Goal: Transaction & Acquisition: Subscribe to service/newsletter

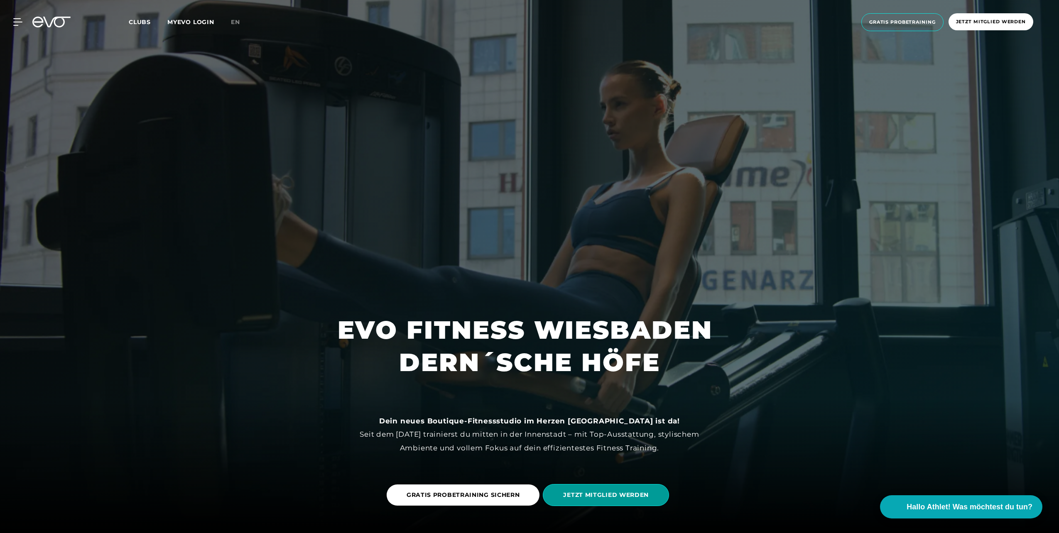
click at [612, 496] on span "JETZT MITGLIED WERDEN" at bounding box center [606, 495] width 86 height 9
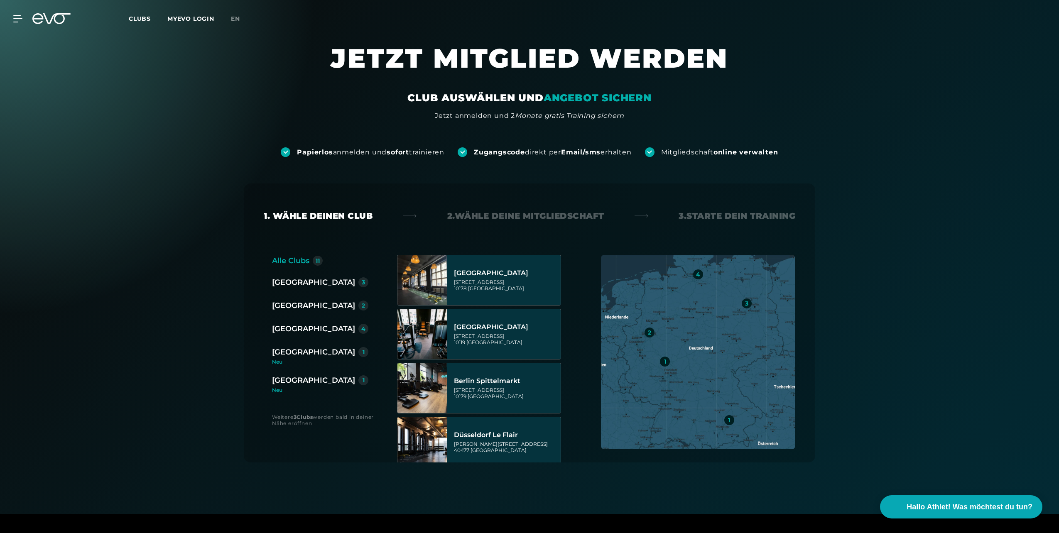
click at [304, 380] on div "[GEOGRAPHIC_DATA]" at bounding box center [313, 381] width 83 height 12
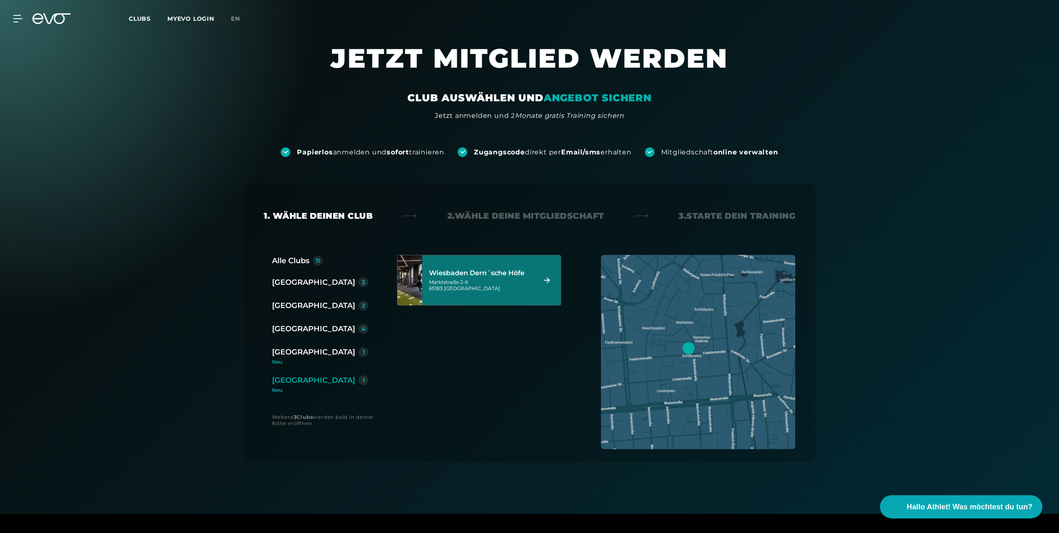
click at [502, 272] on div "Wiesbaden Dern´sche Höfe" at bounding box center [481, 273] width 104 height 8
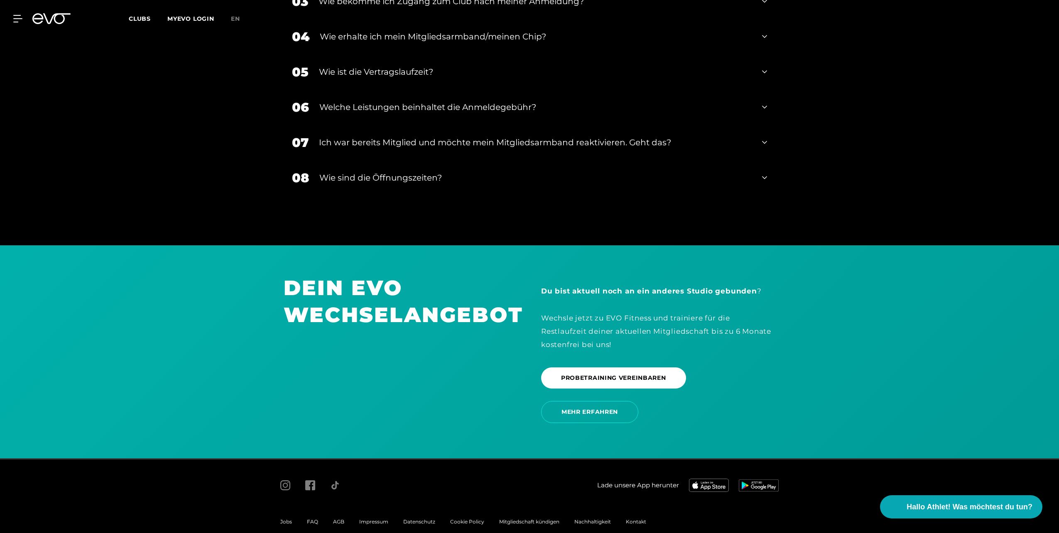
scroll to position [1731, 0]
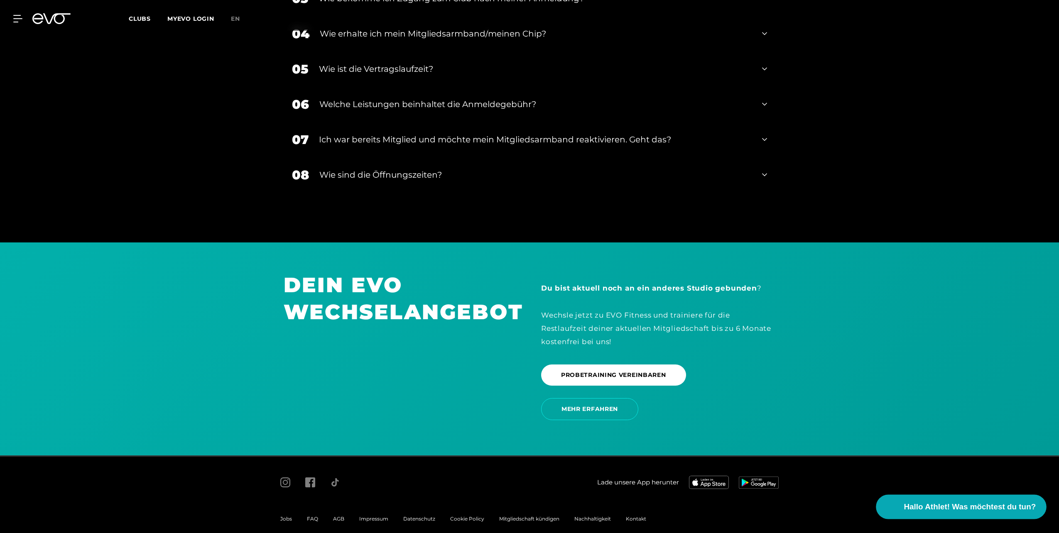
click at [962, 509] on span "Hallo Athlet! Was möchtest du tun?" at bounding box center [970, 507] width 132 height 12
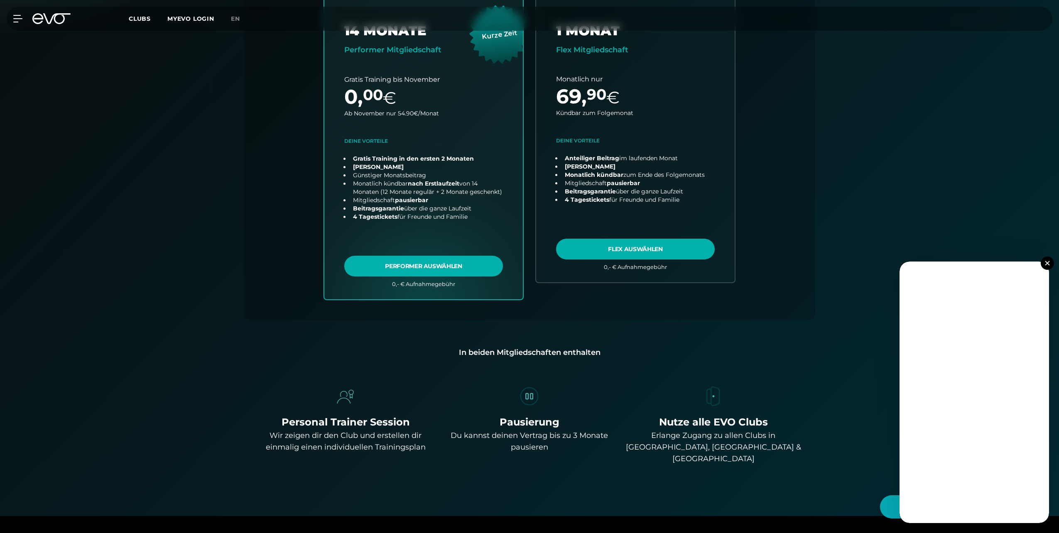
scroll to position [0, 0]
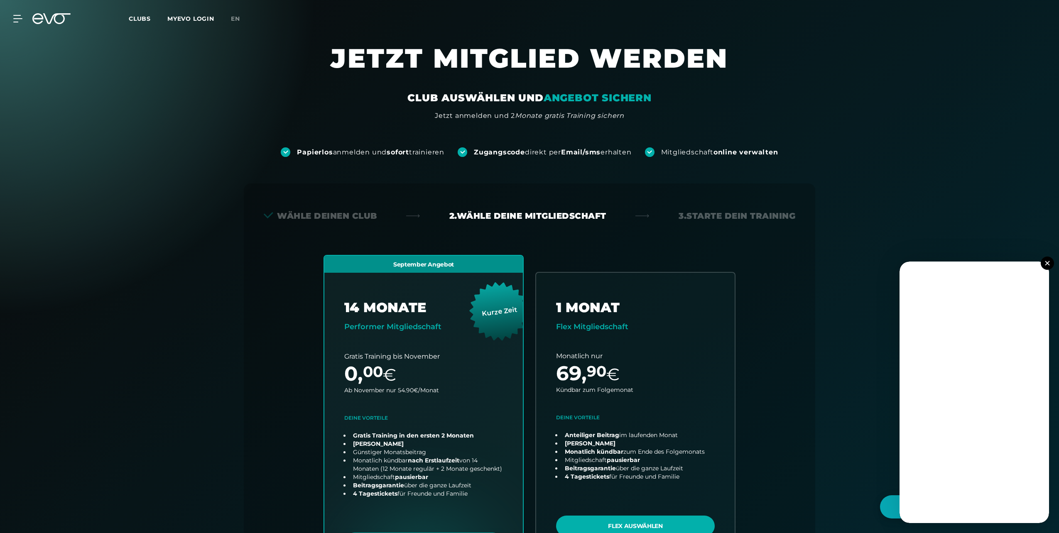
click at [16, 18] on icon at bounding box center [17, 18] width 9 height 7
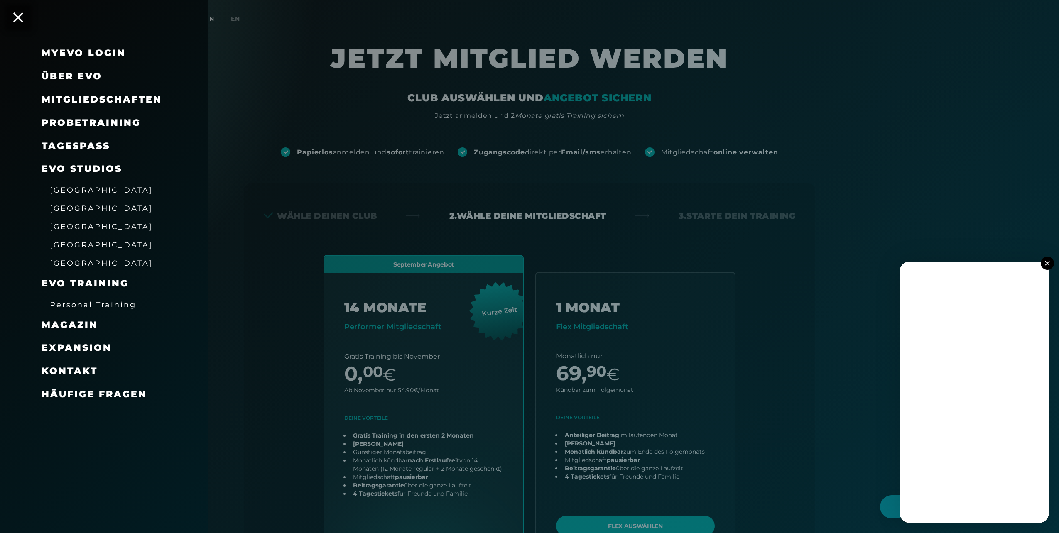
click at [74, 263] on span "[GEOGRAPHIC_DATA]" at bounding box center [101, 263] width 103 height 9
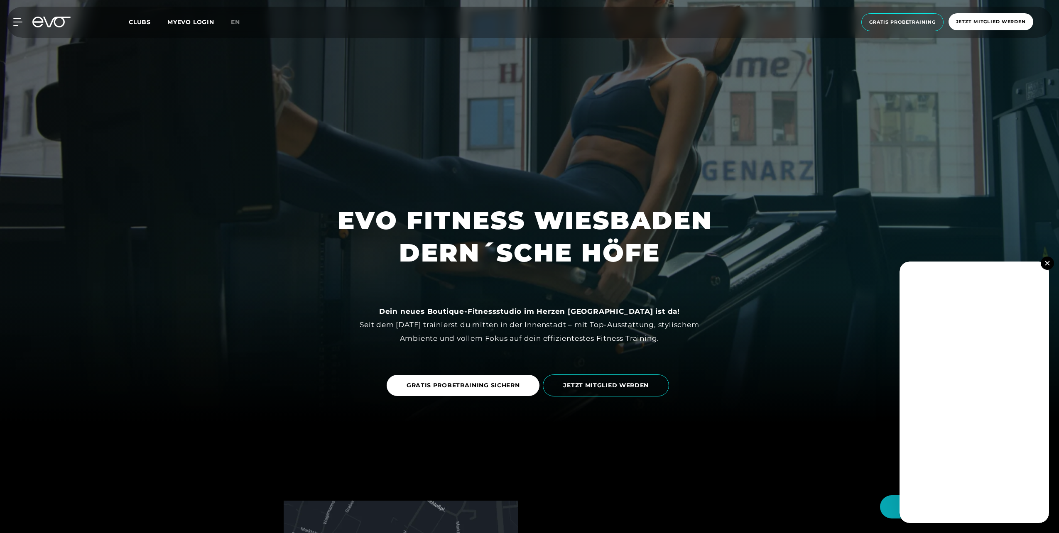
scroll to position [125, 0]
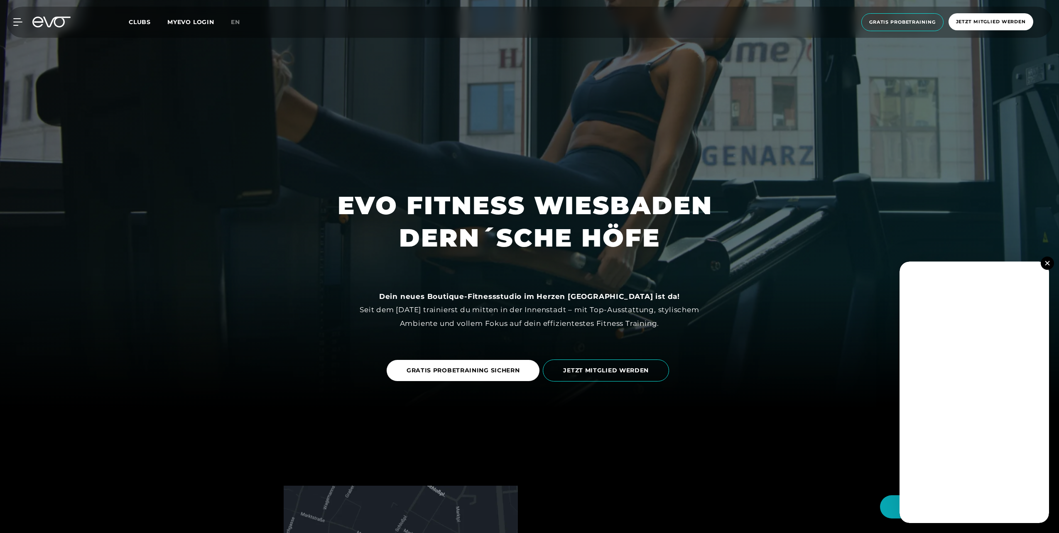
click at [1049, 262] on img at bounding box center [1047, 263] width 5 height 5
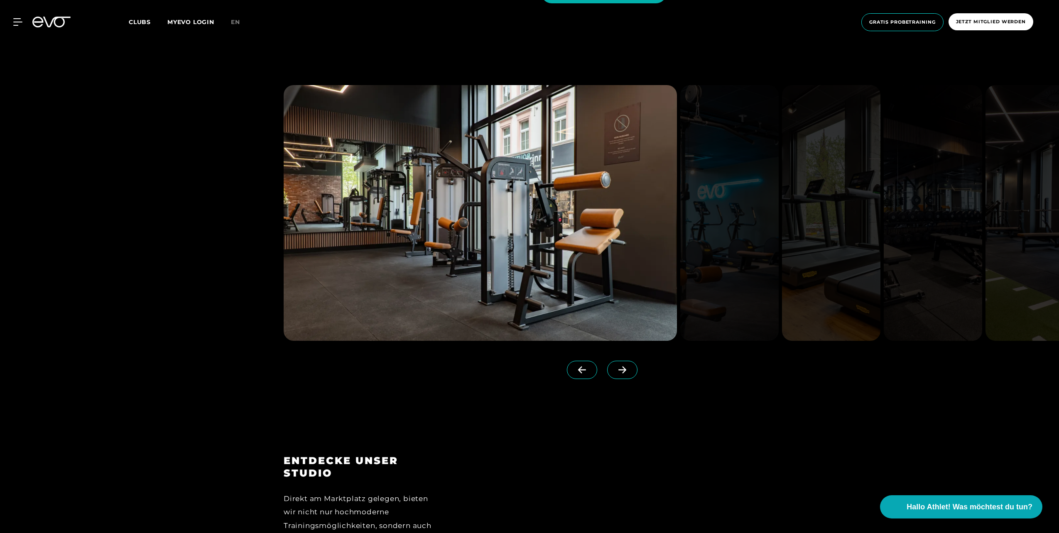
scroll to position [1246, 0]
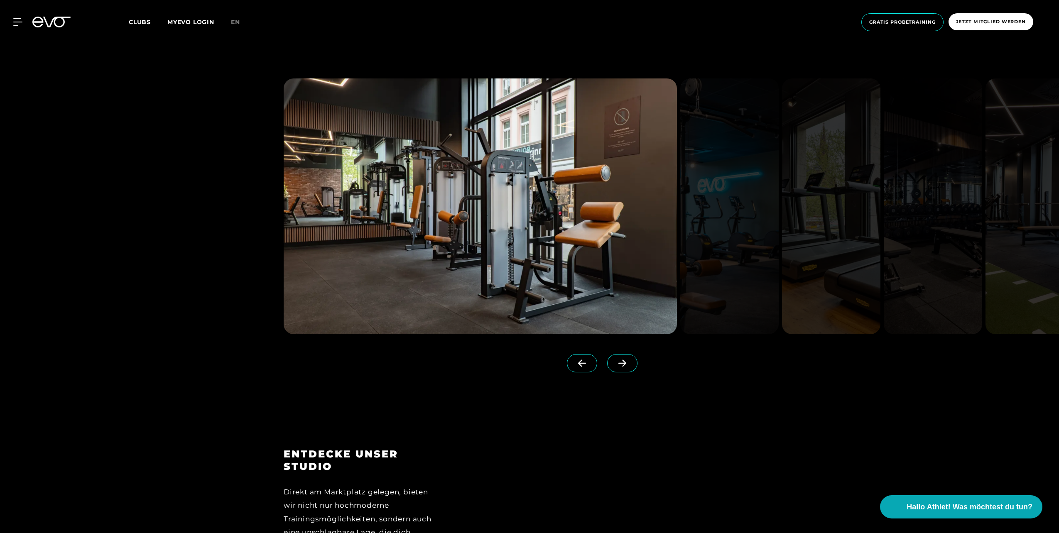
click at [615, 362] on icon at bounding box center [622, 363] width 15 height 7
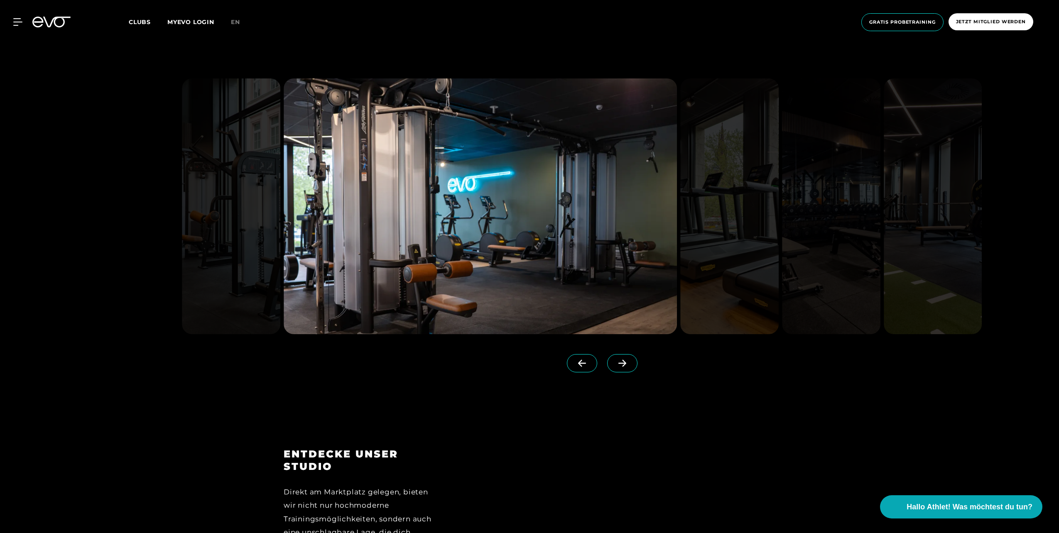
click at [619, 364] on icon at bounding box center [623, 363] width 8 height 7
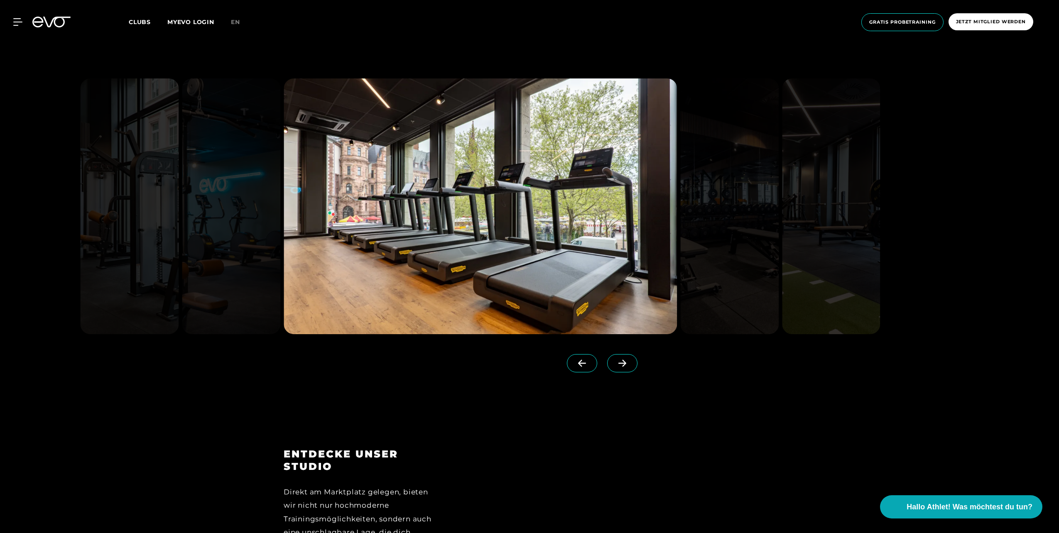
click at [619, 364] on icon at bounding box center [623, 363] width 8 height 7
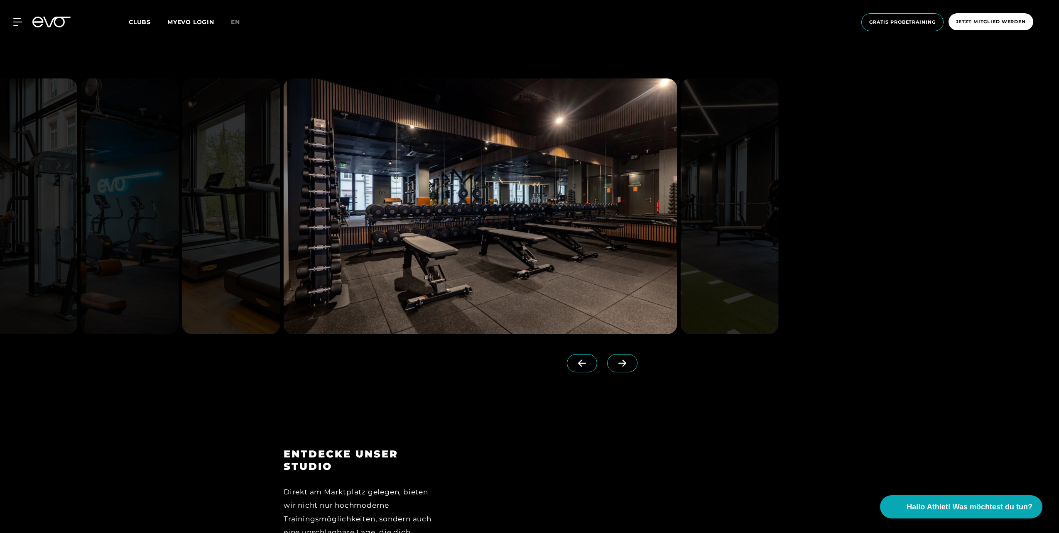
click at [619, 364] on icon at bounding box center [623, 363] width 8 height 7
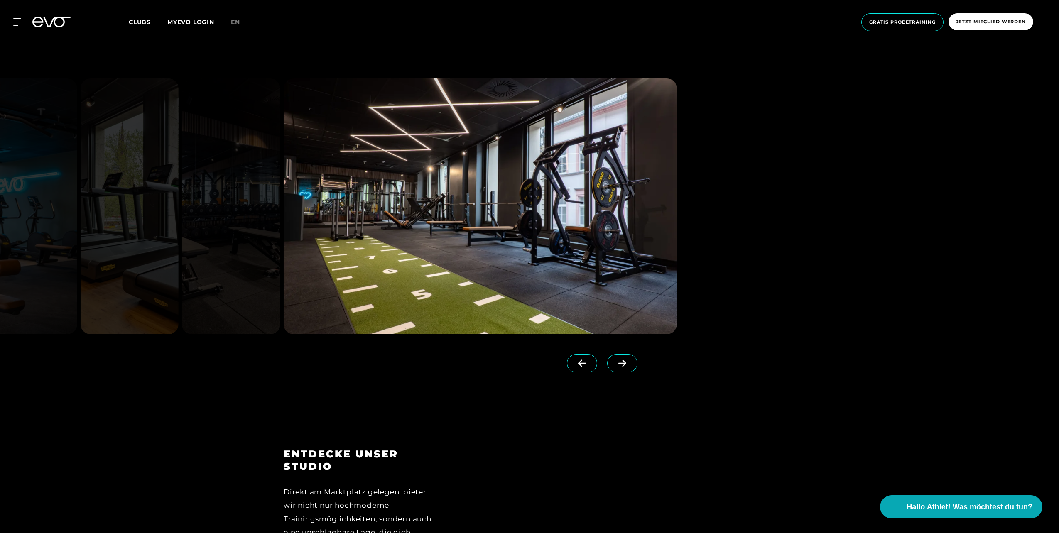
click at [619, 364] on icon at bounding box center [623, 363] width 8 height 7
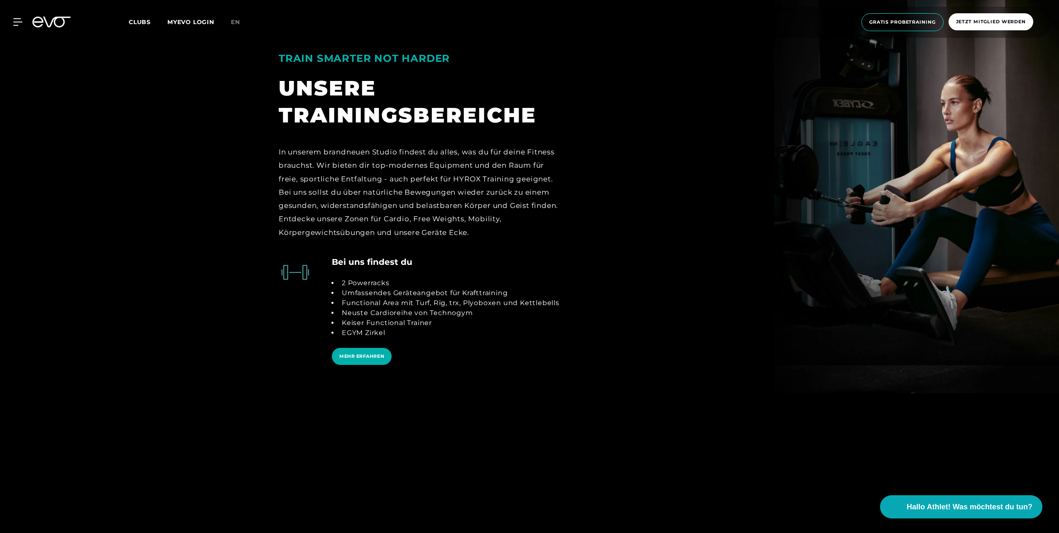
scroll to position [1953, 0]
